Goal: Find specific page/section: Find specific page/section

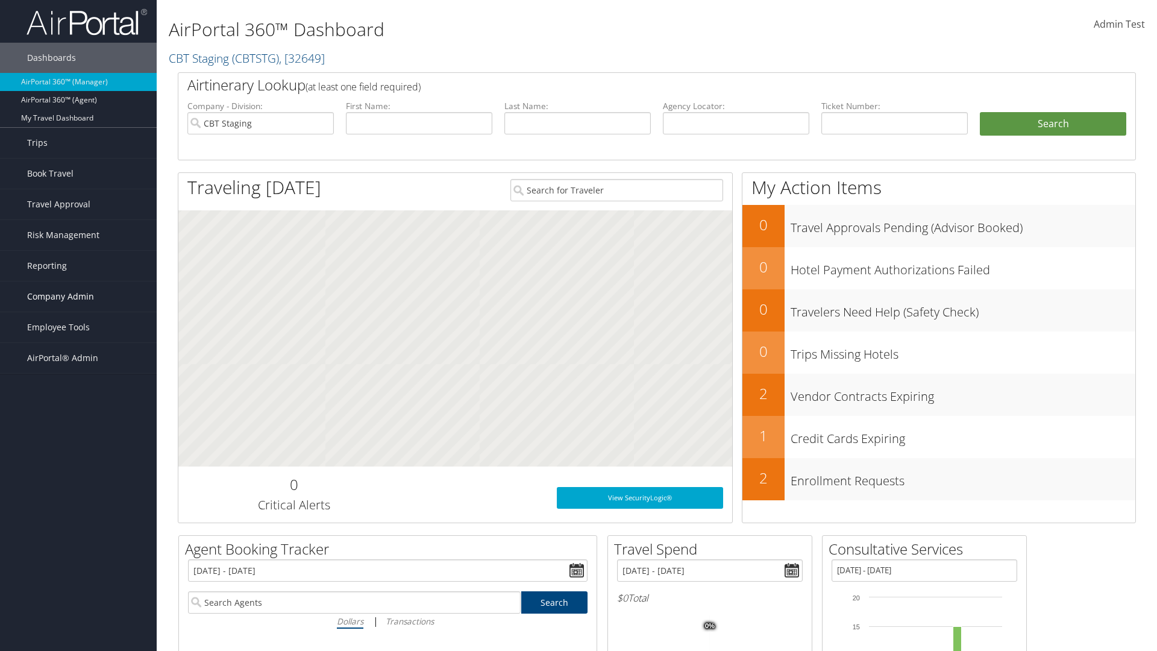
click at [78, 296] on span "Company Admin" at bounding box center [60, 296] width 67 height 30
click at [78, 357] on link "People" at bounding box center [78, 357] width 157 height 18
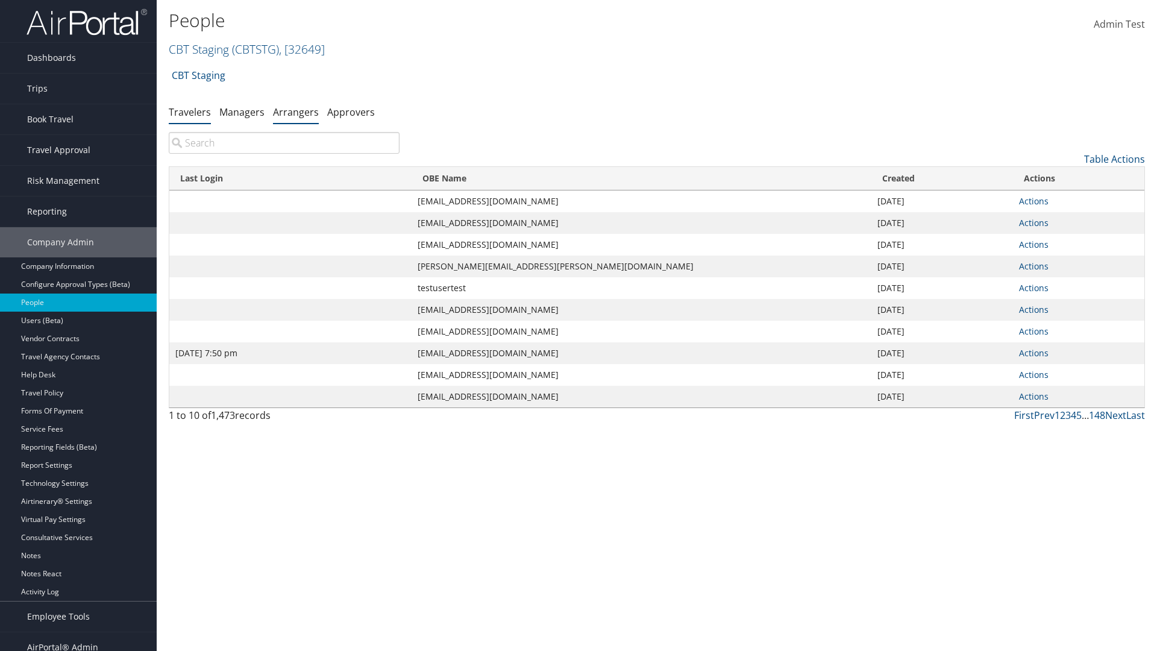
click at [296, 111] on link "Arrangers" at bounding box center [296, 111] width 46 height 13
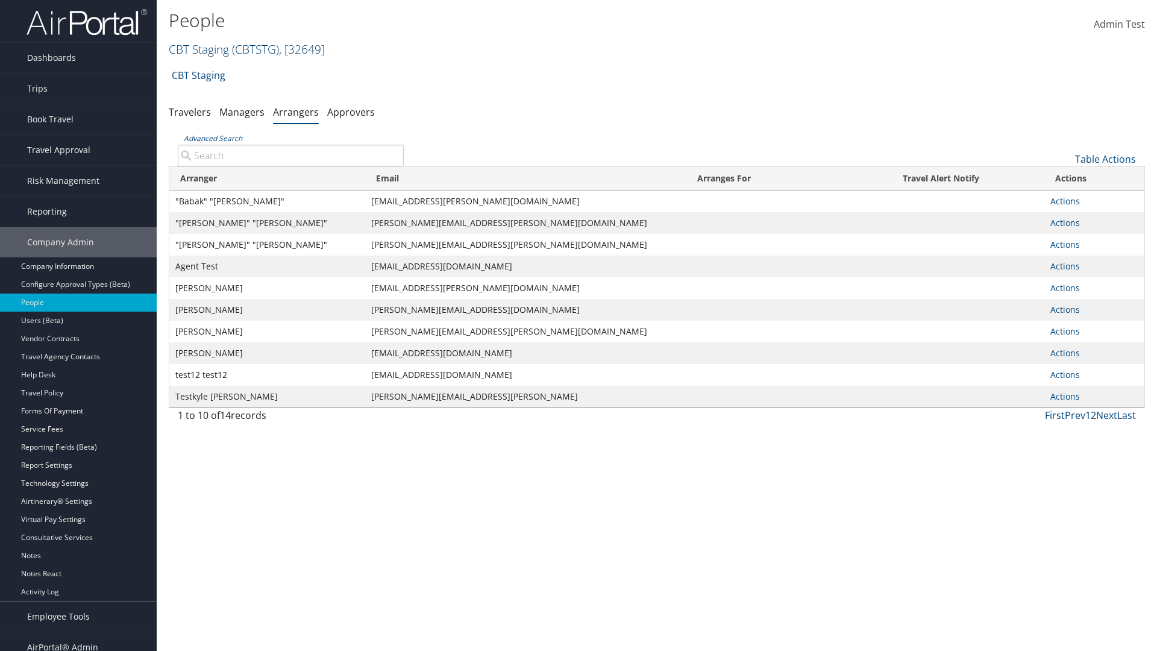
click at [199, 49] on link "CBT Staging ( CBTSTG ) , [ 32649 ]" at bounding box center [247, 49] width 156 height 16
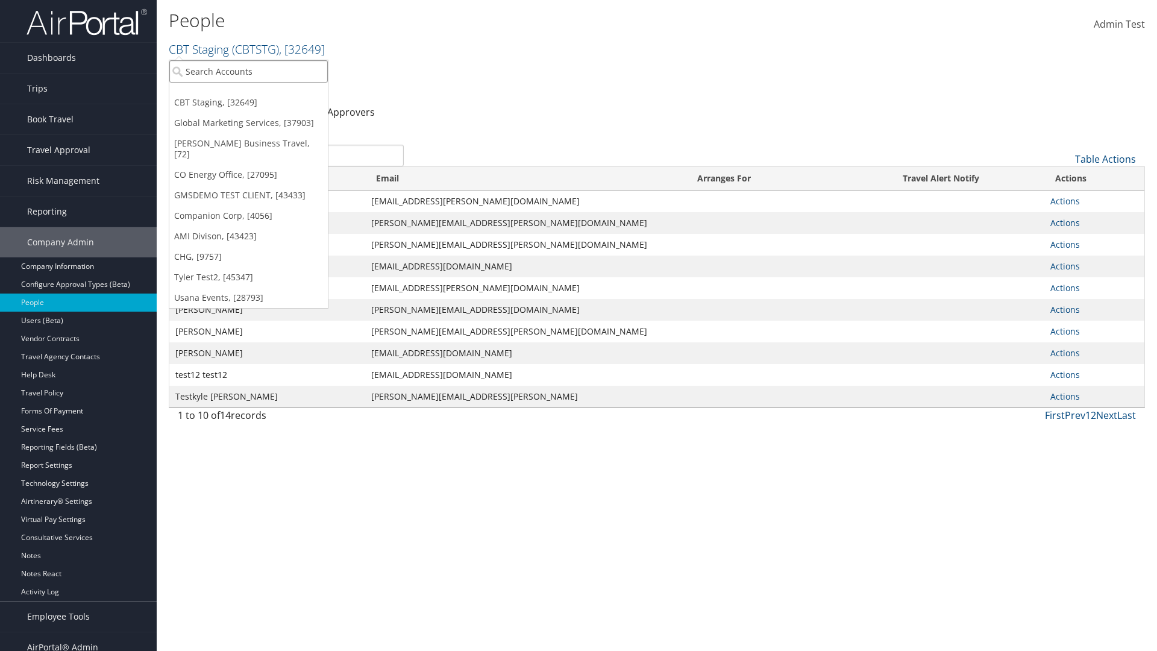
click at [248, 71] on input "search" at bounding box center [248, 71] width 158 height 22
type input "[PERSON_NAME] Business Travel"
